Goal: Find specific page/section: Find specific page/section

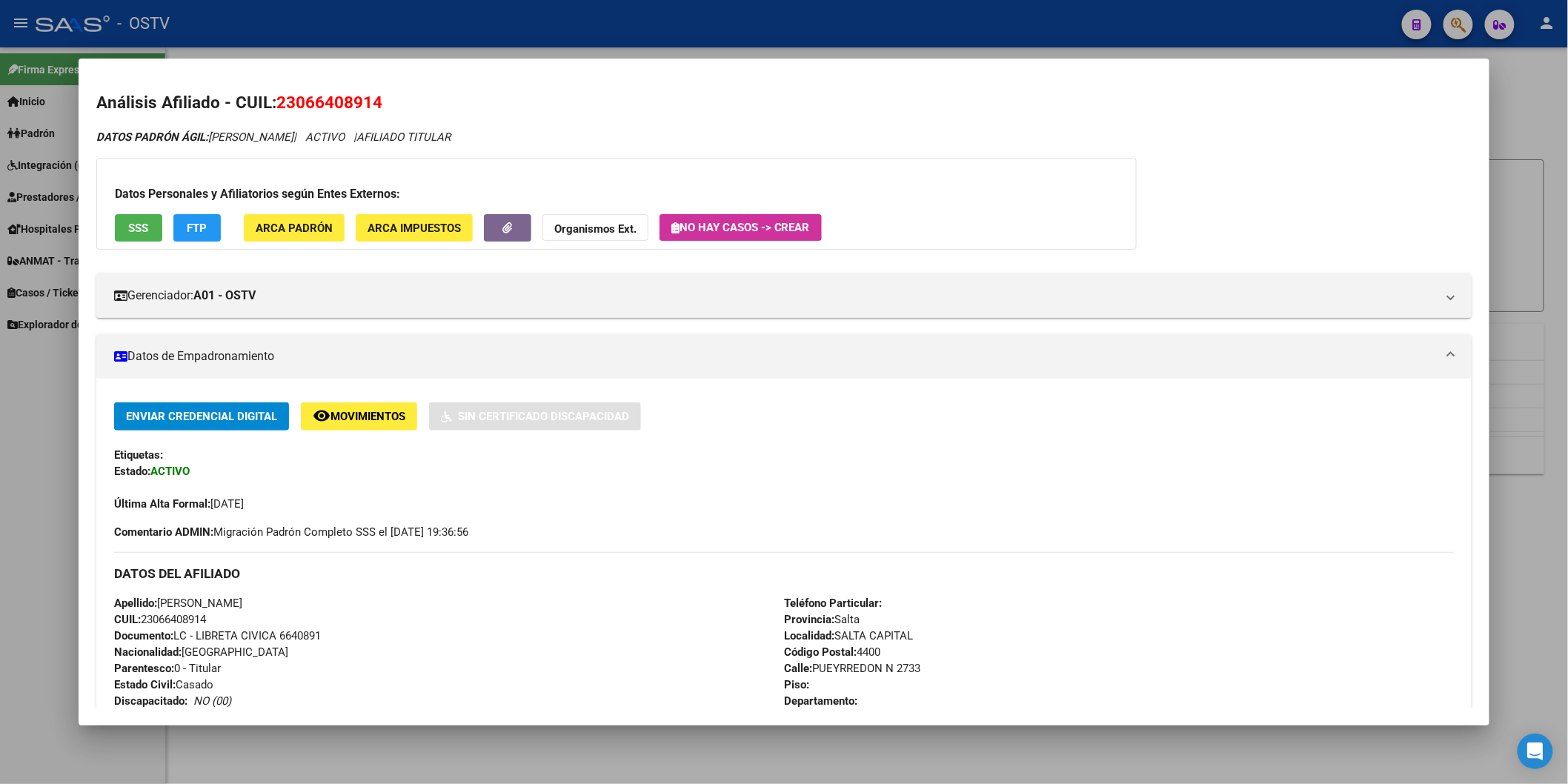
scroll to position [164, 0]
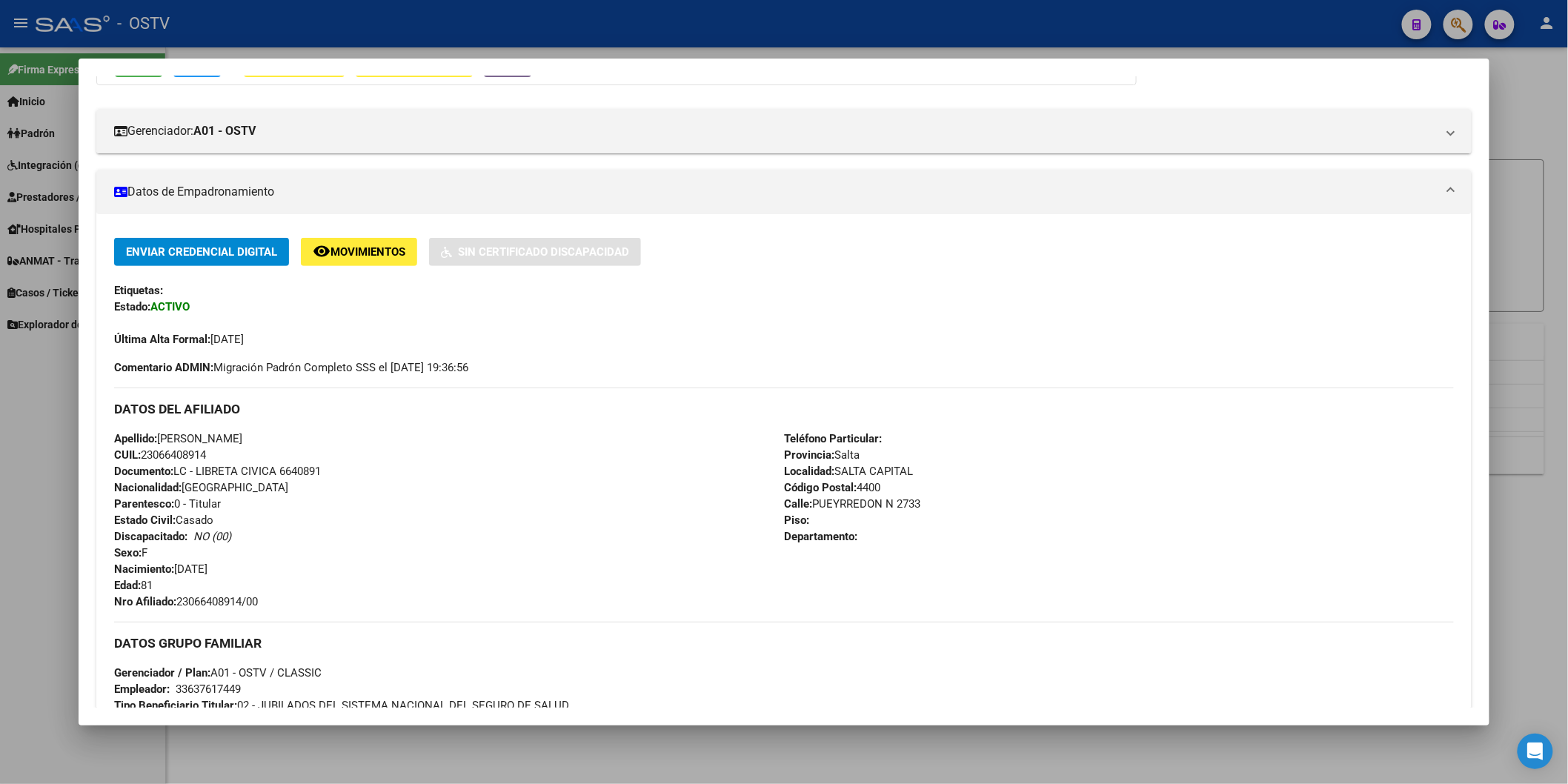
click at [559, 48] on div at bounding box center [784, 392] width 1568 height 784
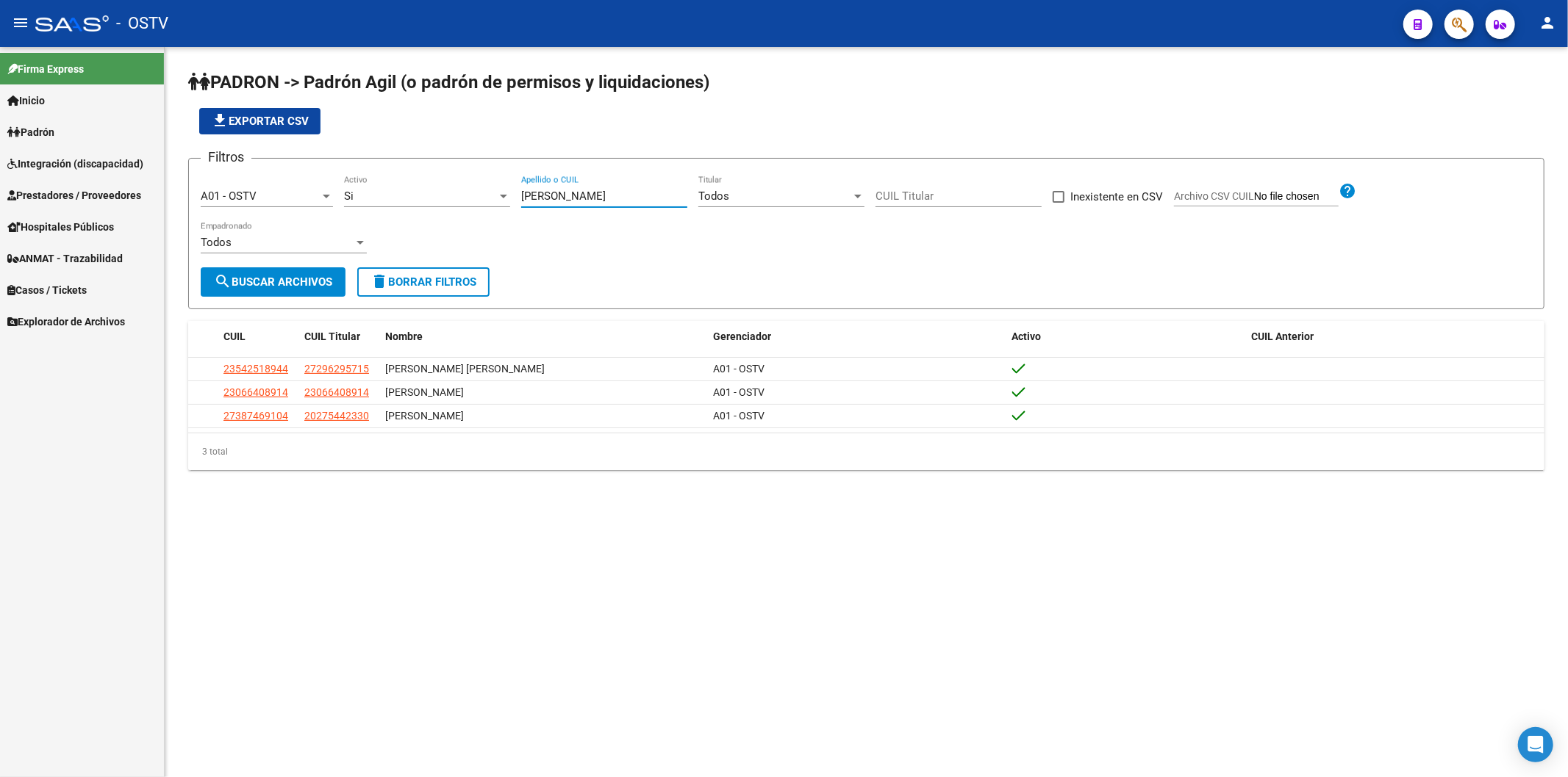
drag, startPoint x: 636, startPoint y: 198, endPoint x: 495, endPoint y: 206, distance: 141.2
click at [495, 206] on div "Filtros A01 - OSTV Seleccionar Gerenciador Si Activo [PERSON_NAME] Apellido o C…" at bounding box center [866, 218] width 1331 height 97
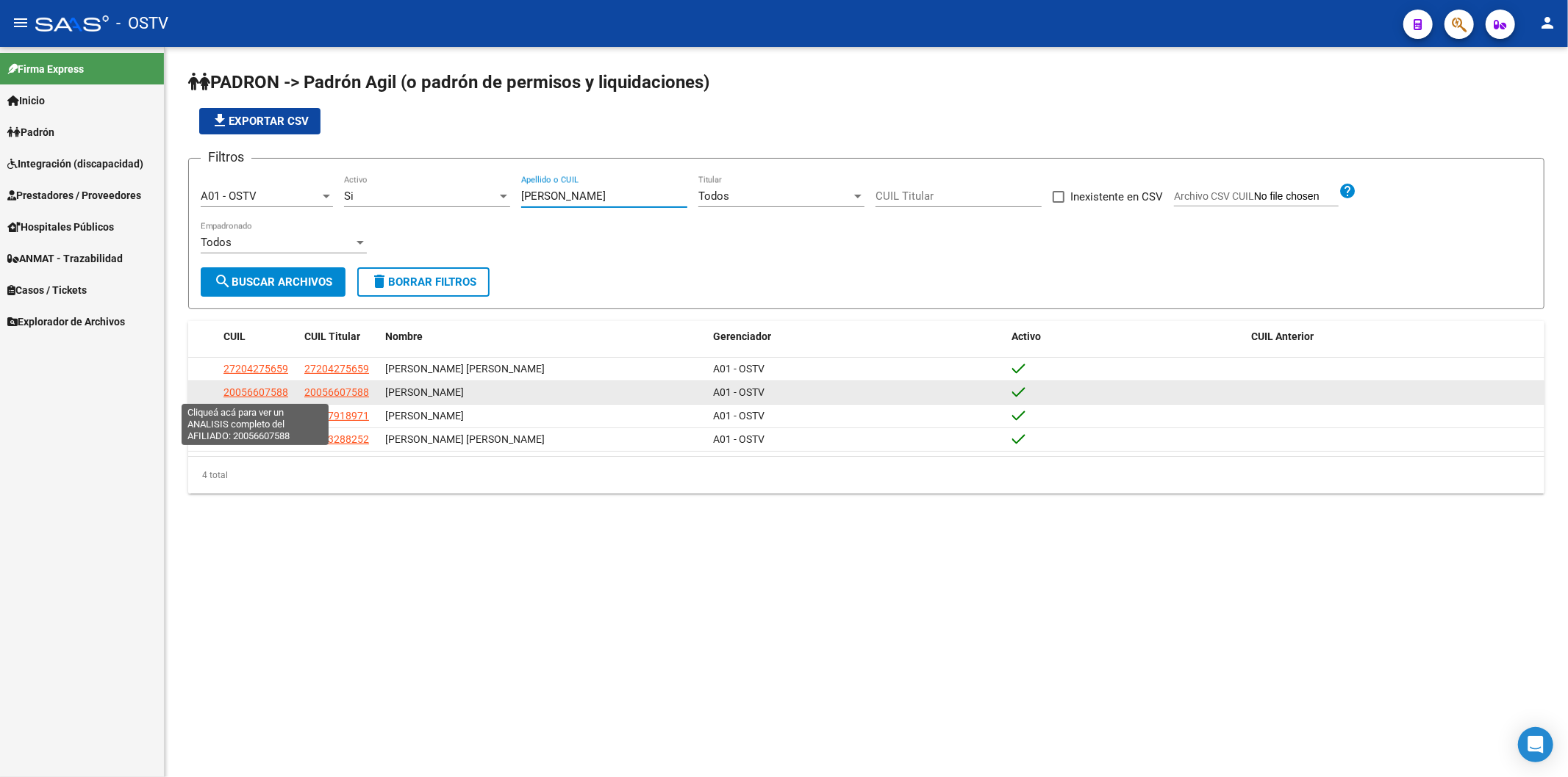
type input "[PERSON_NAME]"
click at [259, 393] on span "20056607588" at bounding box center [256, 393] width 65 height 12
type textarea "20056607588"
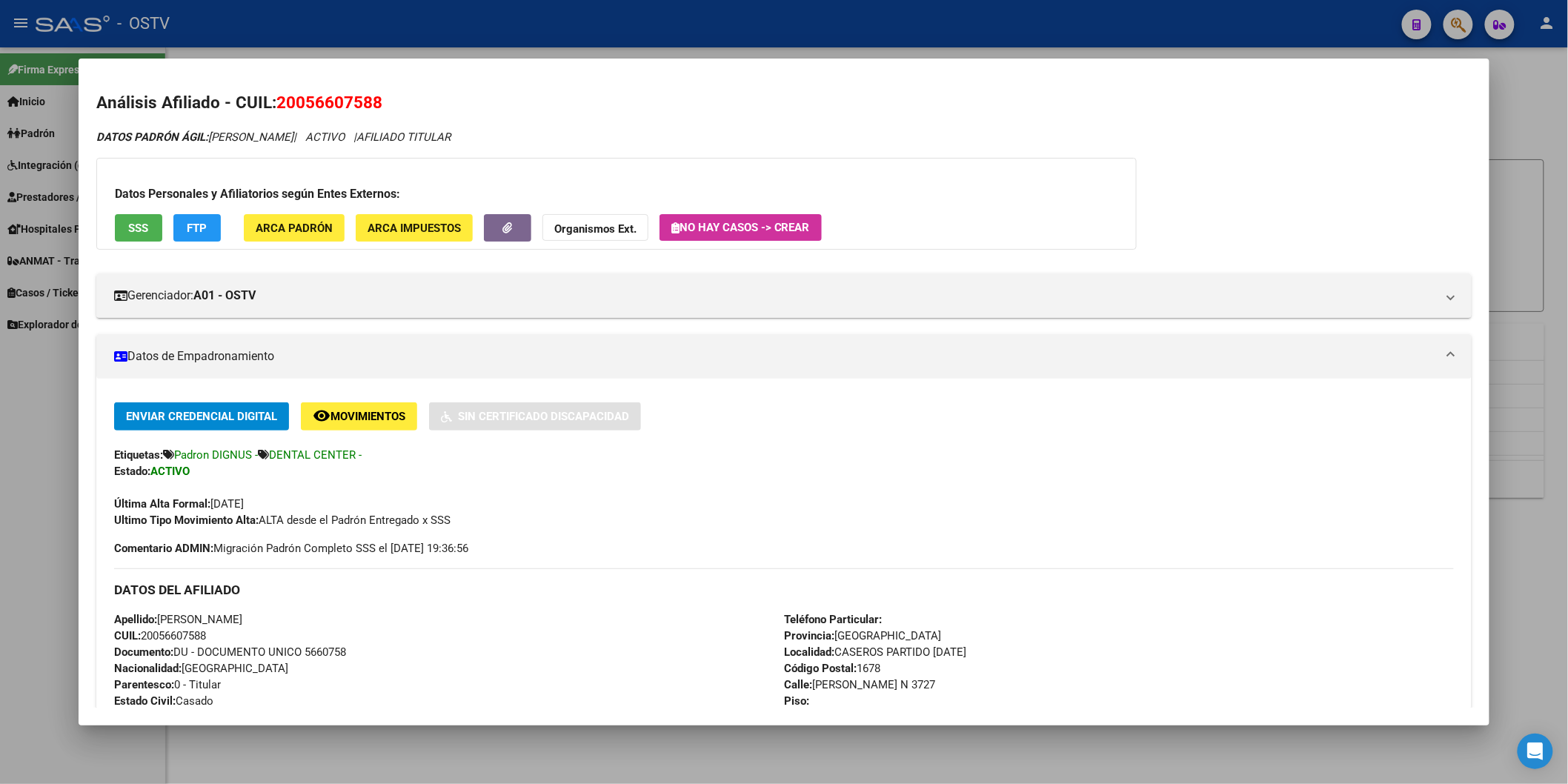
click at [380, 23] on div at bounding box center [784, 392] width 1568 height 784
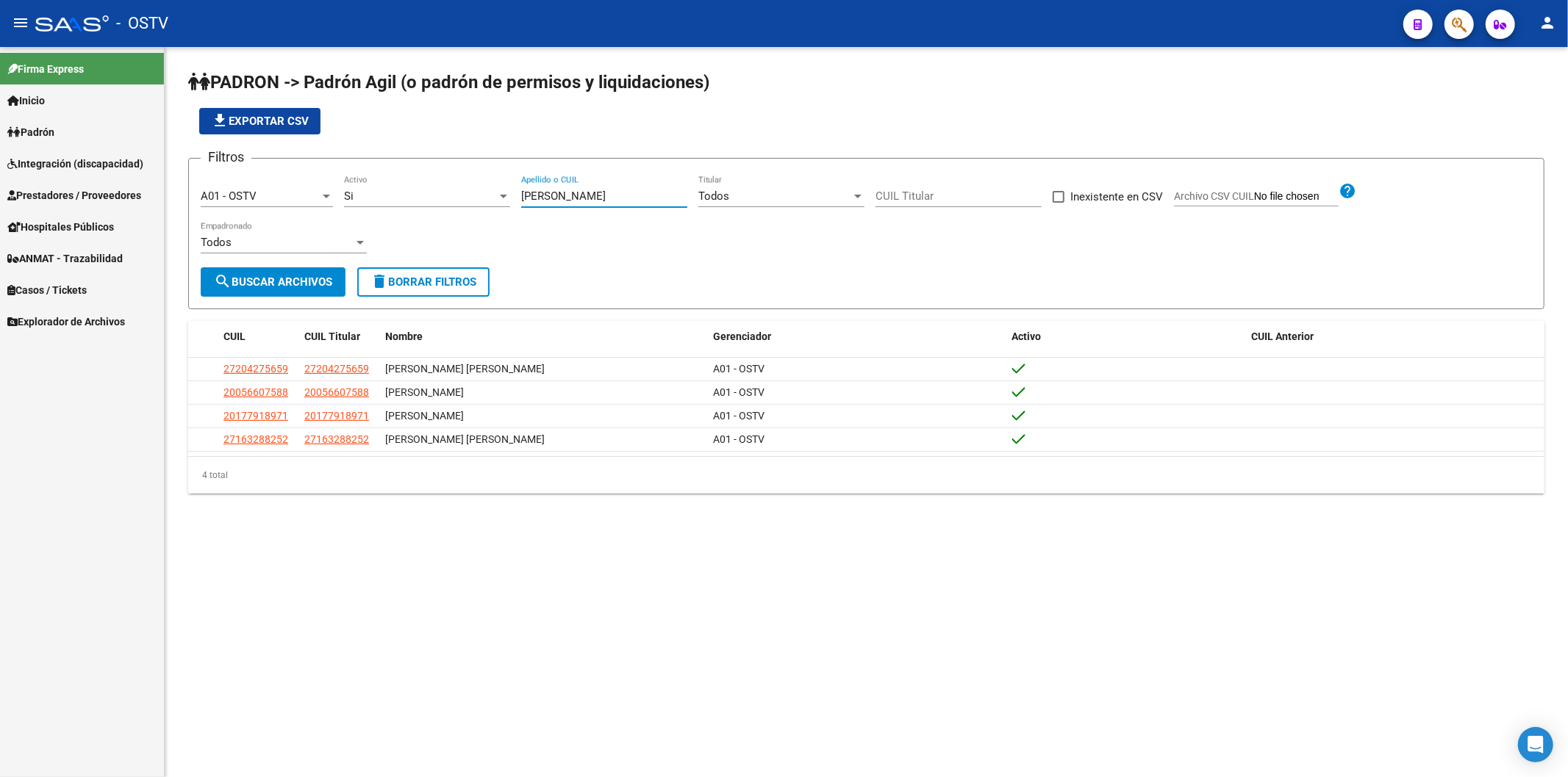
drag, startPoint x: 568, startPoint y: 200, endPoint x: 478, endPoint y: 200, distance: 90.0
click at [478, 200] on div "Filtros A01 - OSTV Seleccionar Gerenciador Si Activo [PERSON_NAME] Apellido o C…" at bounding box center [866, 218] width 1331 height 97
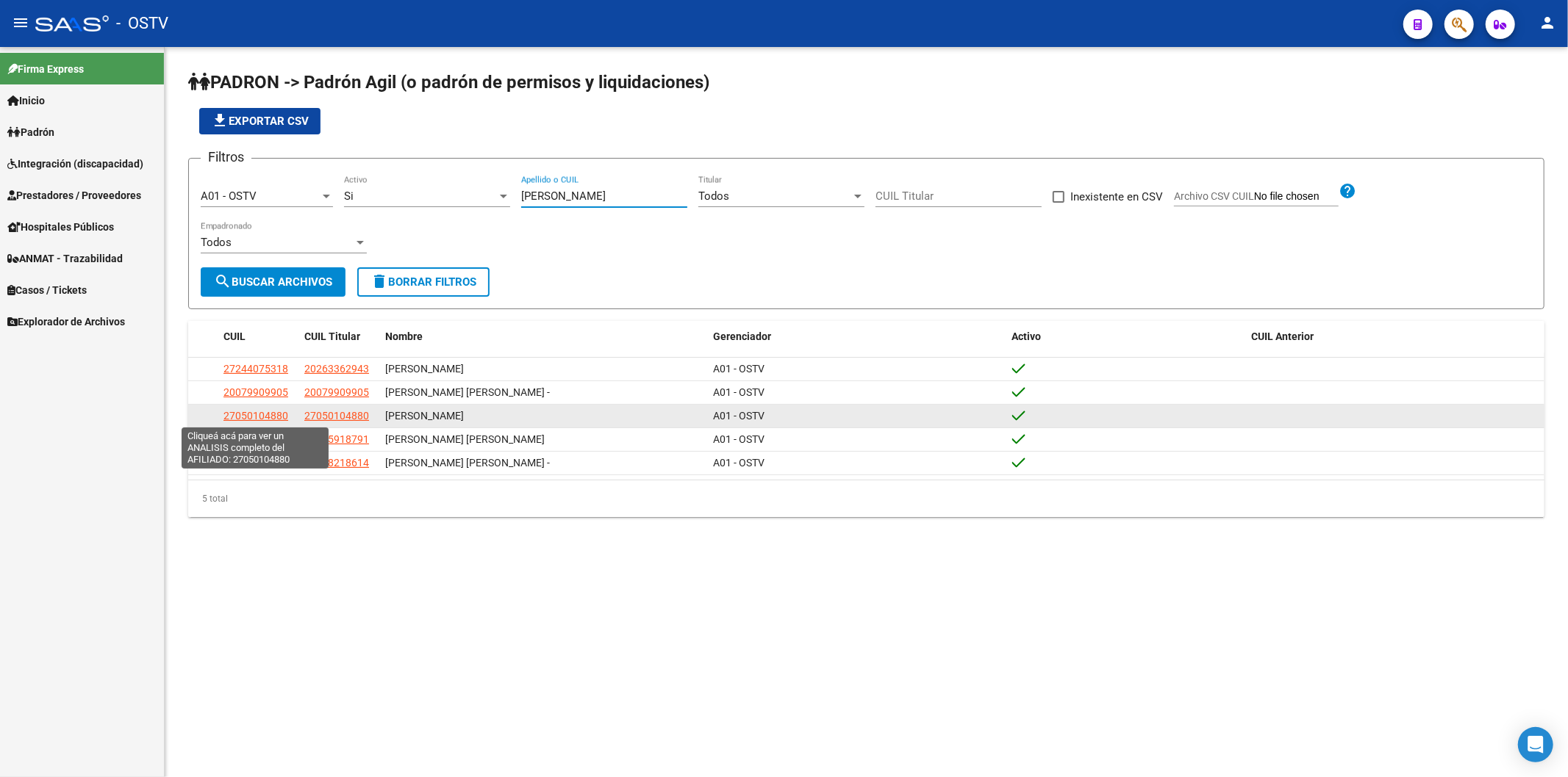
type input "[PERSON_NAME]"
click at [259, 417] on span "27050104880" at bounding box center [256, 416] width 65 height 12
type textarea "27050104880"
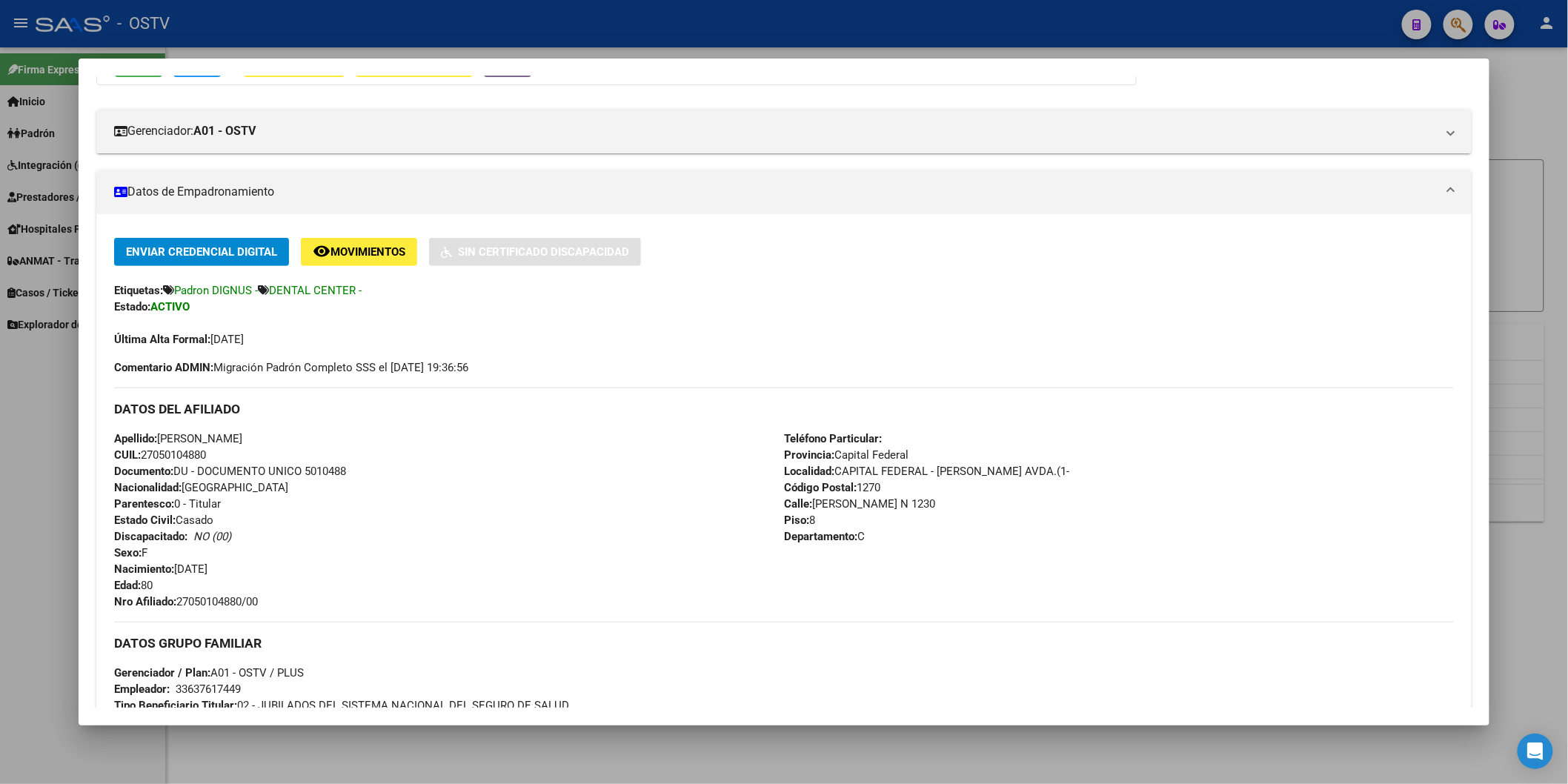
click at [322, 466] on span "Documento: DU - DOCUMENTO UNICO 5010488" at bounding box center [230, 472] width 232 height 14
copy span "5010488"
click at [188, 607] on span "Nro Afiliado: 27050104880/00" at bounding box center [186, 602] width 144 height 14
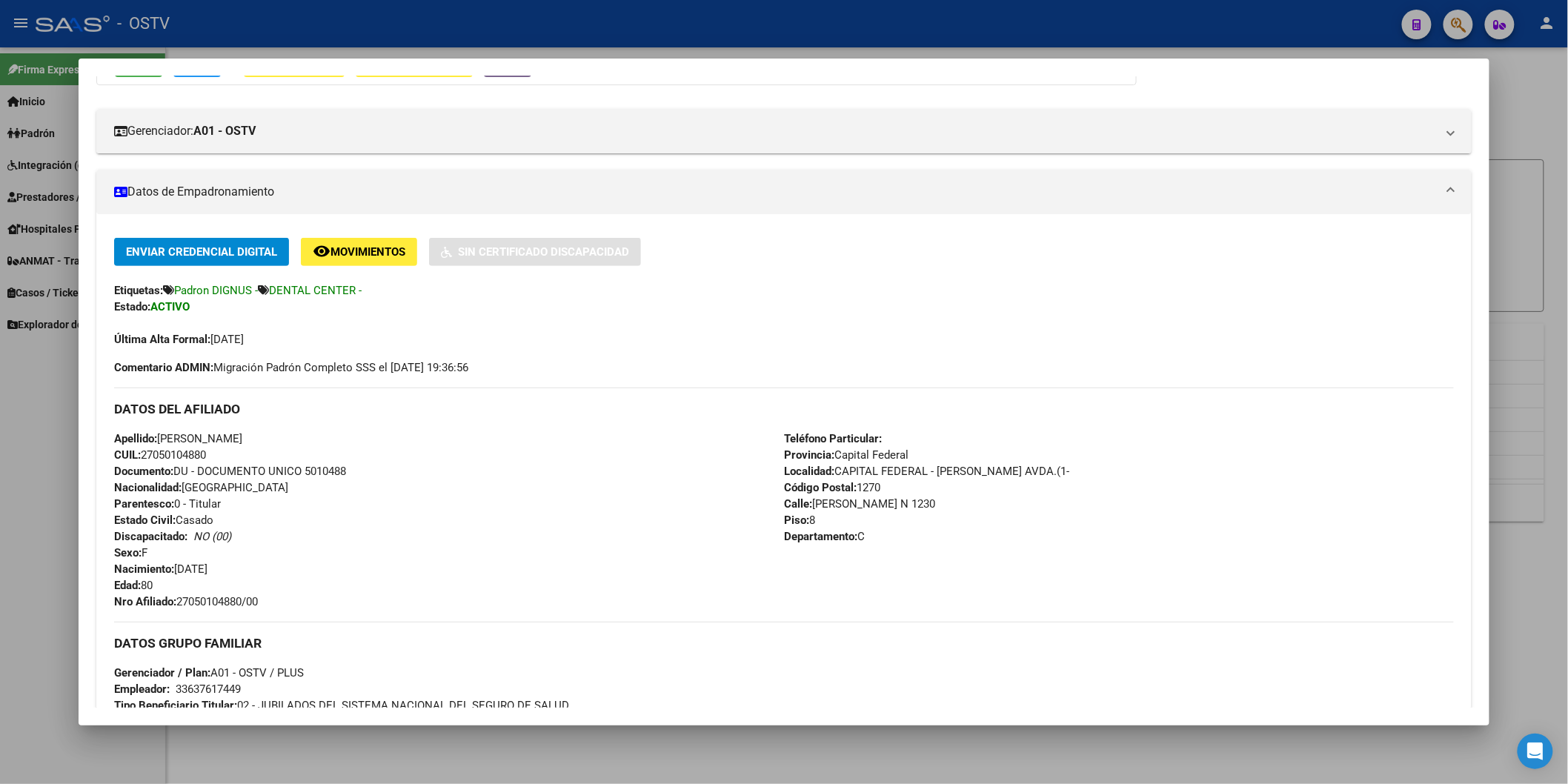
copy span "27050104880"
click at [497, 18] on div at bounding box center [784, 392] width 1568 height 784
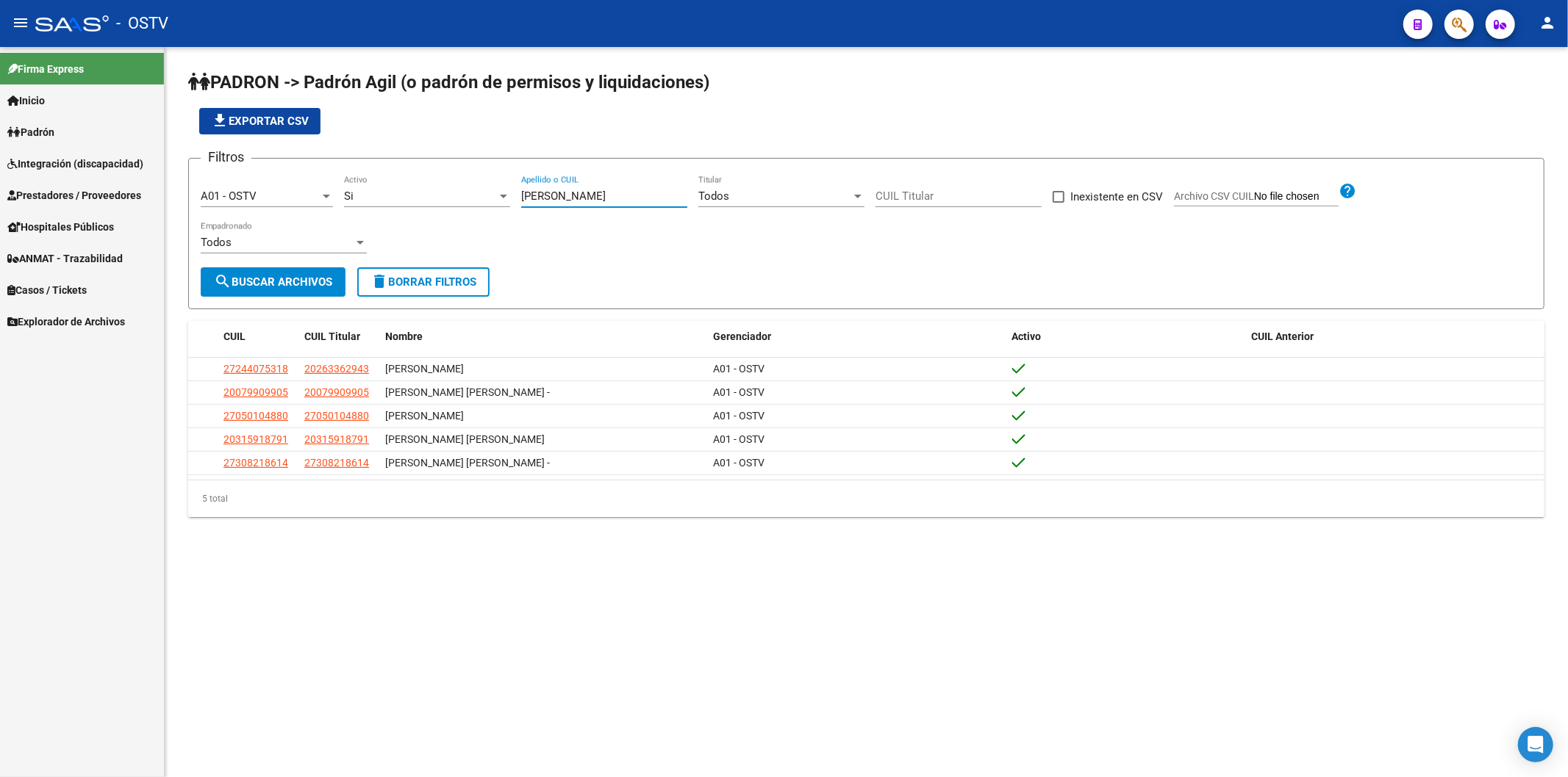
drag, startPoint x: 541, startPoint y: 194, endPoint x: 472, endPoint y: 181, distance: 70.2
click at [472, 181] on div "Filtros A01 - OSTV Seleccionar Gerenciador Si Activo [PERSON_NAME] Apellido o C…" at bounding box center [866, 218] width 1331 height 97
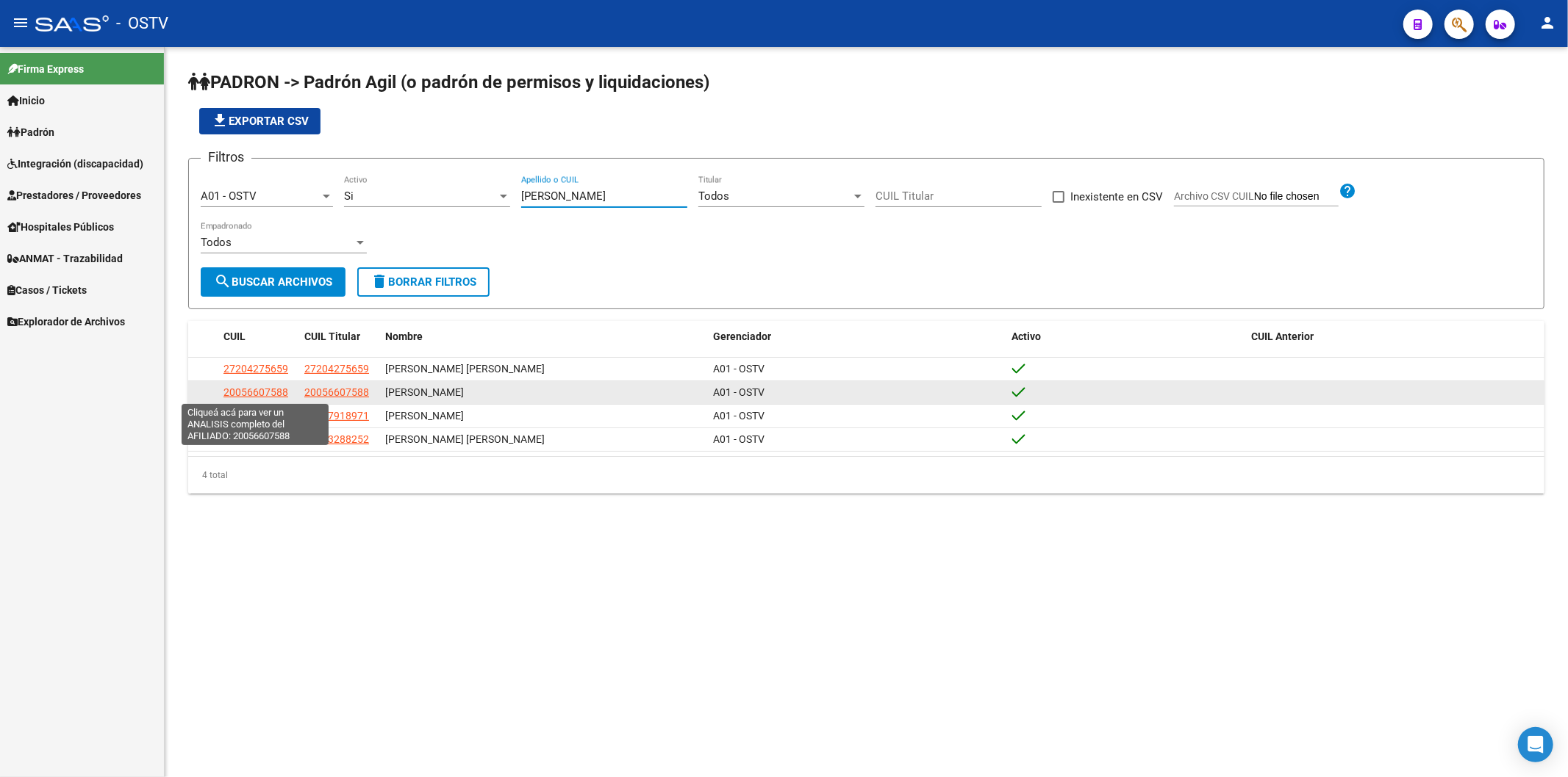
type input "[PERSON_NAME]"
click at [266, 392] on span "20056607588" at bounding box center [256, 393] width 65 height 12
type textarea "20056607588"
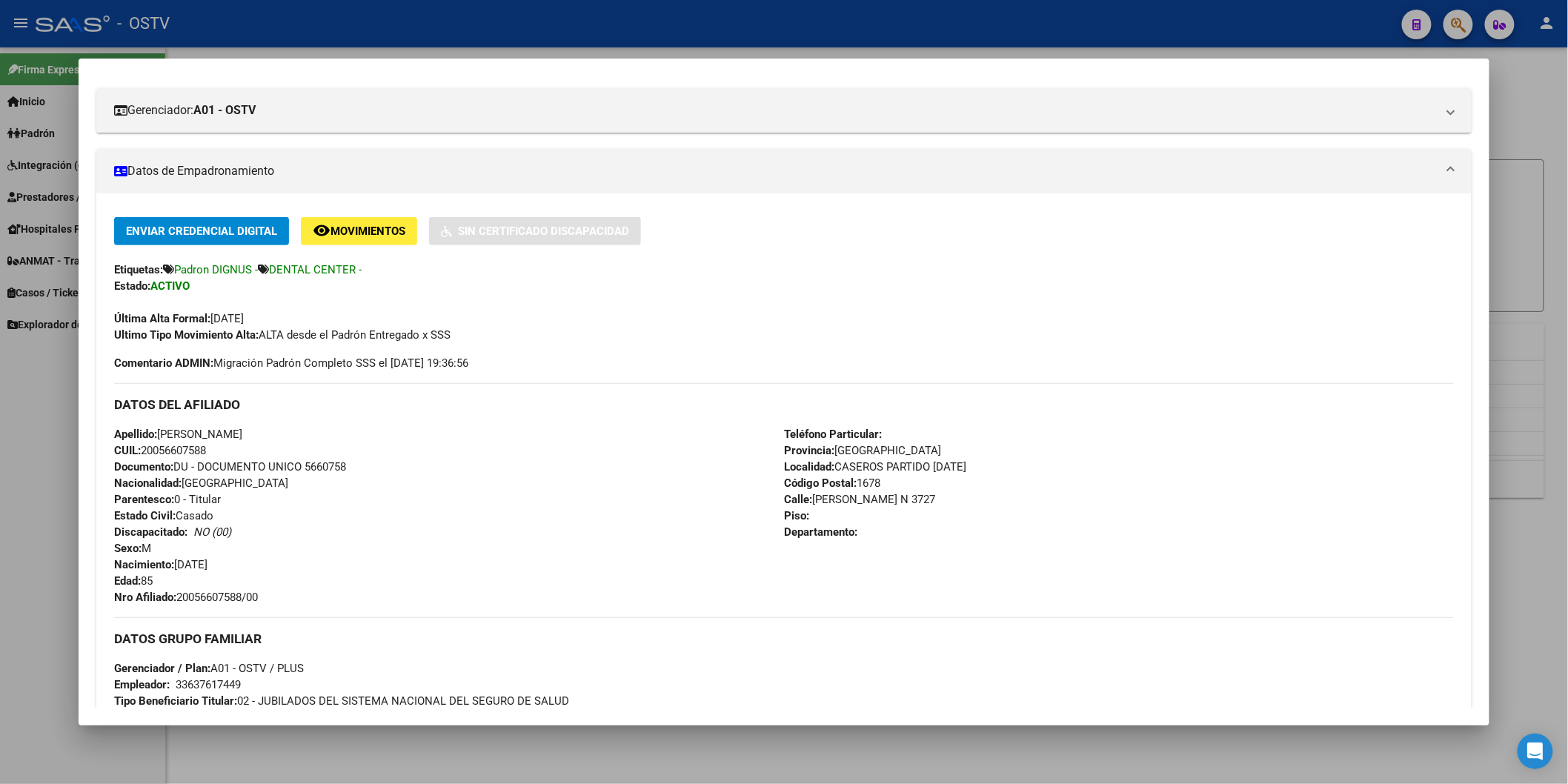
scroll to position [330, 0]
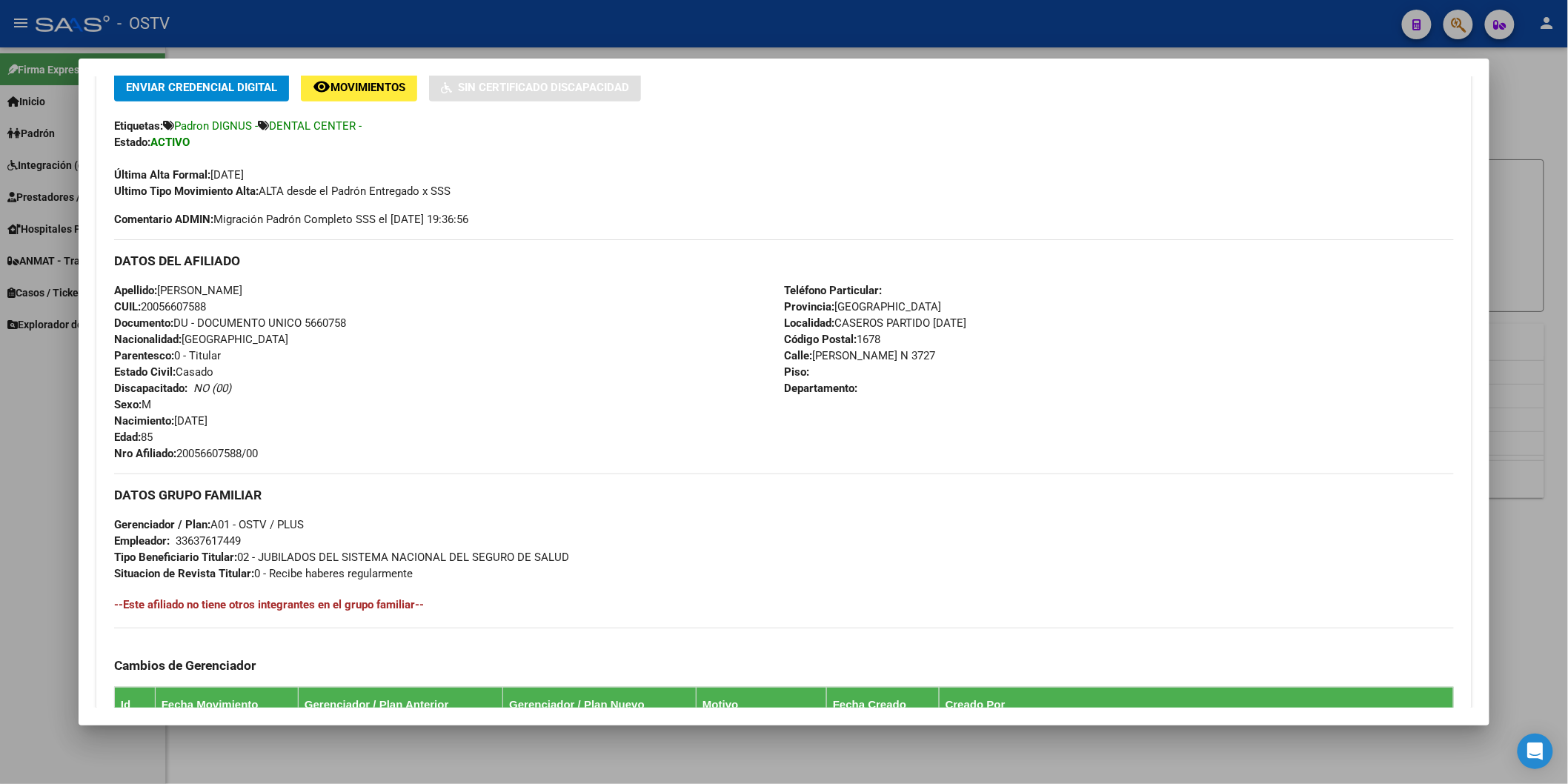
drag, startPoint x: 179, startPoint y: 450, endPoint x: 270, endPoint y: 448, distance: 91.0
click at [270, 448] on div "Apellido: [PERSON_NAME]: 20056607588 Documento: DU - DOCUMENTO UNICO 5660758 Na…" at bounding box center [449, 372] width 670 height 180
